Goal: Contribute content: Contribute content

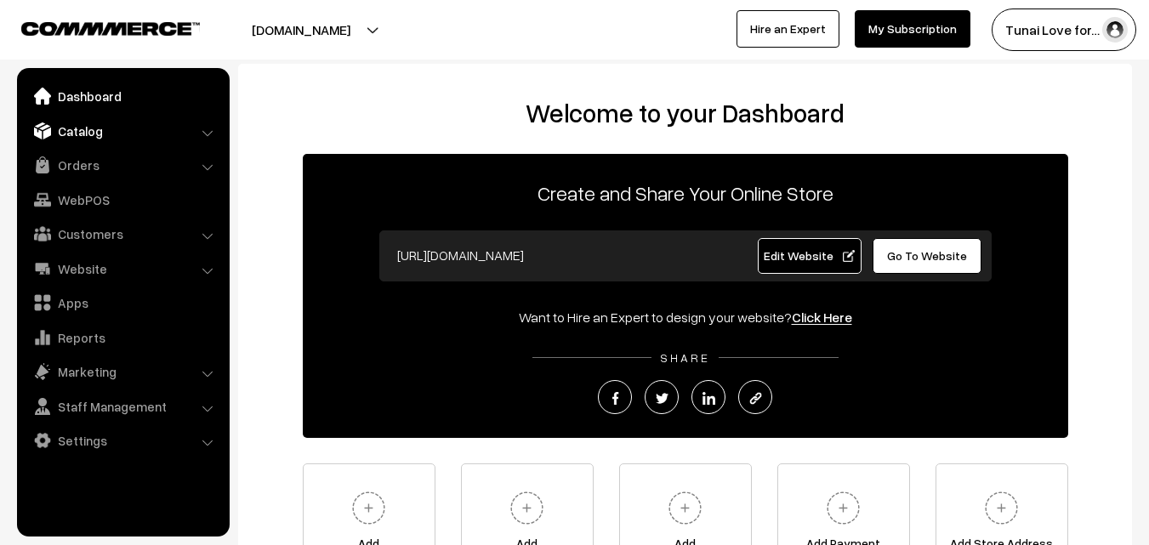
click at [129, 134] on link "Catalog" at bounding box center [122, 131] width 202 height 31
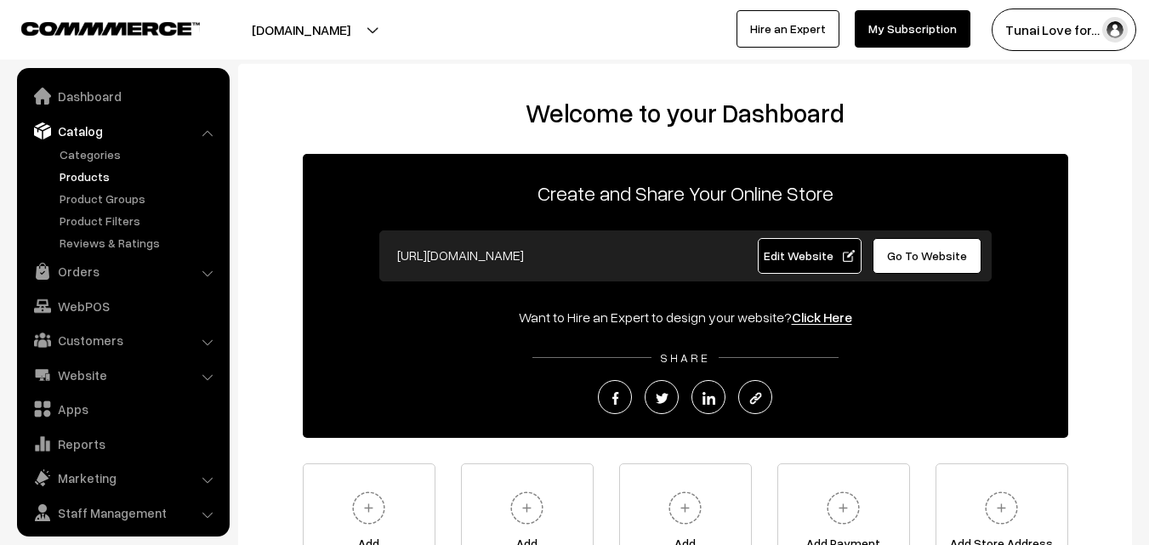
click at [89, 179] on link "Products" at bounding box center [139, 177] width 168 height 18
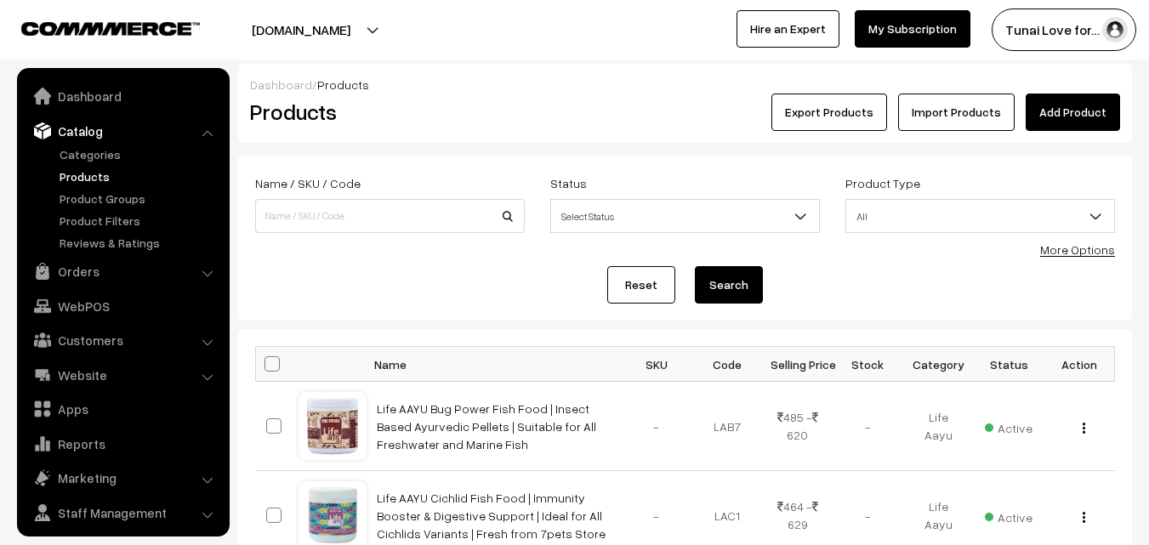
scroll to position [43, 0]
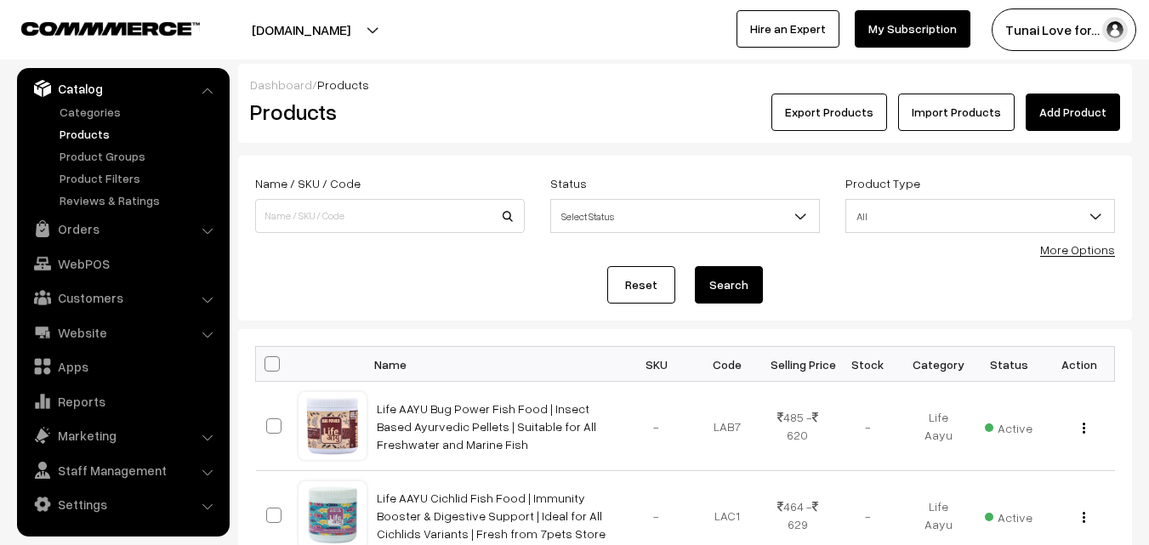
drag, startPoint x: 1076, startPoint y: 105, endPoint x: 1044, endPoint y: 121, distance: 36.1
click at [1078, 105] on link "Add Product" at bounding box center [1073, 112] width 94 height 37
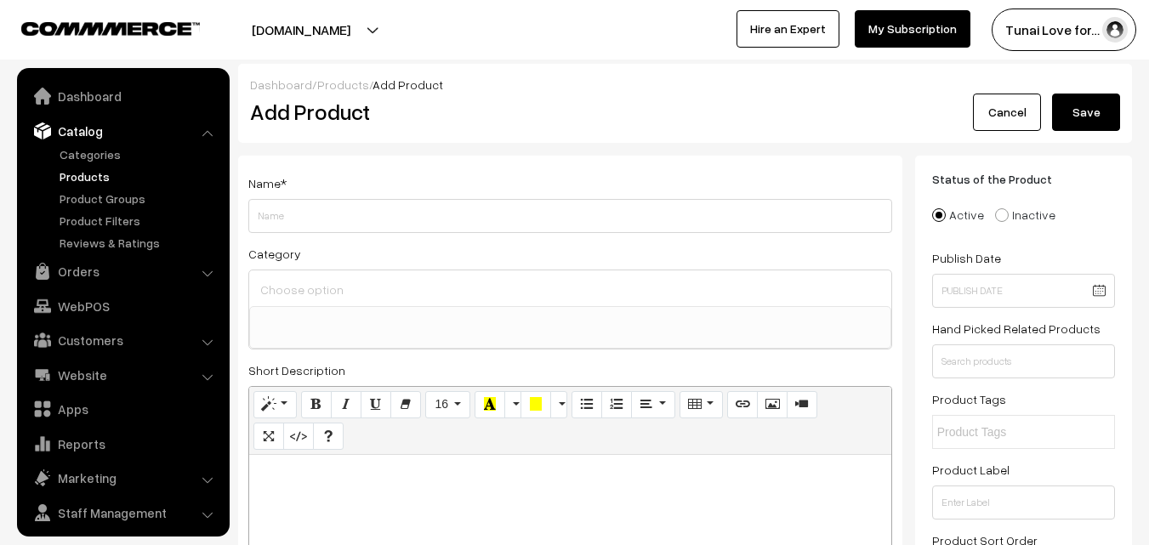
select select
